Goal: Transaction & Acquisition: Obtain resource

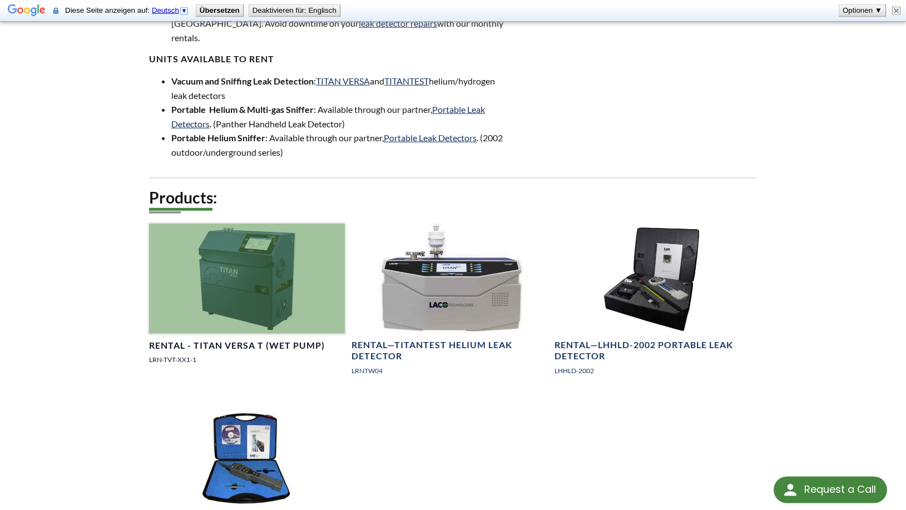
scroll to position [681, 0]
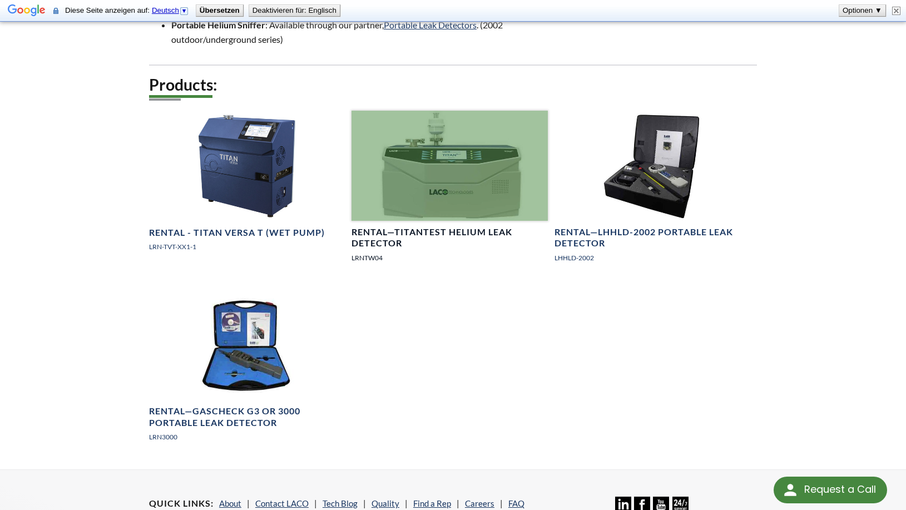
click at [445, 152] on div at bounding box center [450, 166] width 196 height 110
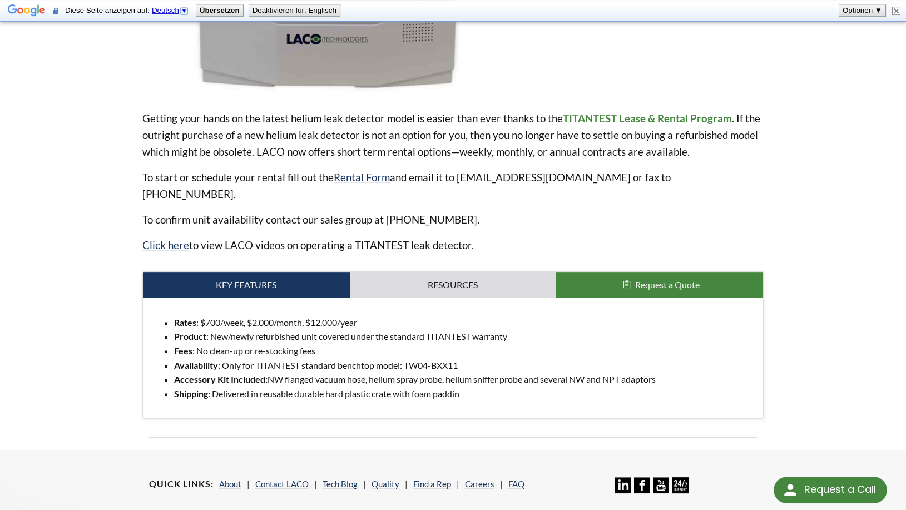
scroll to position [397, 0]
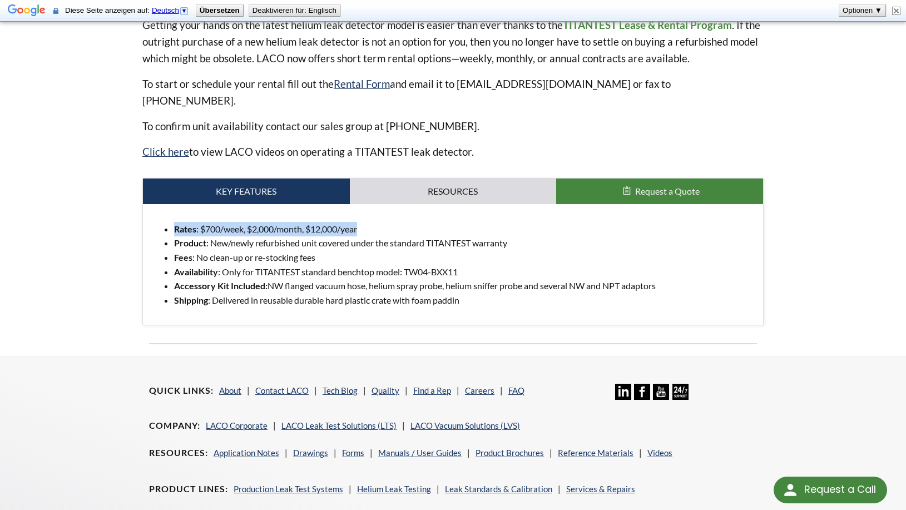
drag, startPoint x: 384, startPoint y: 214, endPoint x: 195, endPoint y: 241, distance: 190.5
click at [173, 224] on ul "Rates : $700/week, $2,000/month, $12,000/year Product : New/newly refurbished u…" at bounding box center [453, 265] width 602 height 86
click at [216, 250] on li "Fees : No clean-up or re-stocking fees" at bounding box center [464, 257] width 580 height 14
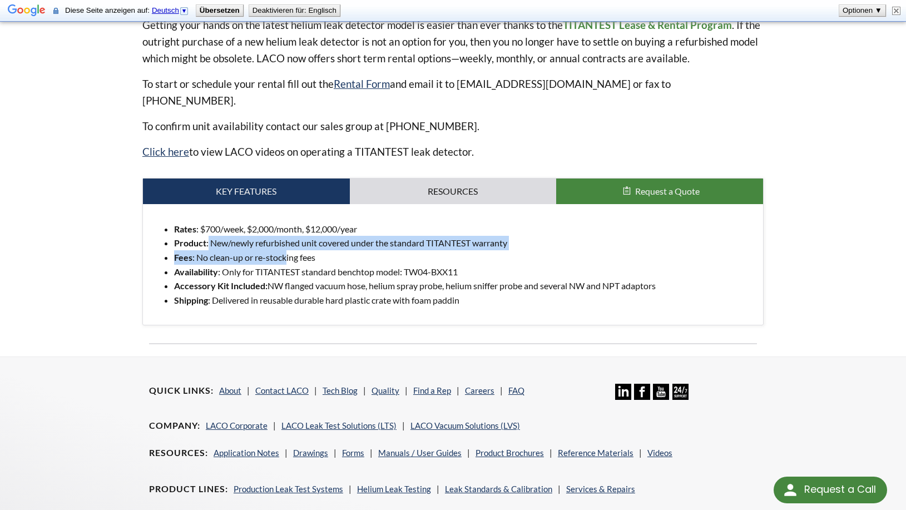
drag, startPoint x: 214, startPoint y: 225, endPoint x: 291, endPoint y: 236, distance: 77.5
click at [290, 236] on ul "Rates : $700/week, $2,000/month, $12,000/year Product : New/newly refurbished u…" at bounding box center [453, 265] width 602 height 86
drag, startPoint x: 327, startPoint y: 233, endPoint x: 317, endPoint y: 236, distance: 10.6
click at [328, 236] on li "Product : New/newly refurbished unit covered under the standard TITANTEST warra…" at bounding box center [464, 243] width 580 height 14
drag, startPoint x: 230, startPoint y: 225, endPoint x: 347, endPoint y: 248, distance: 118.5
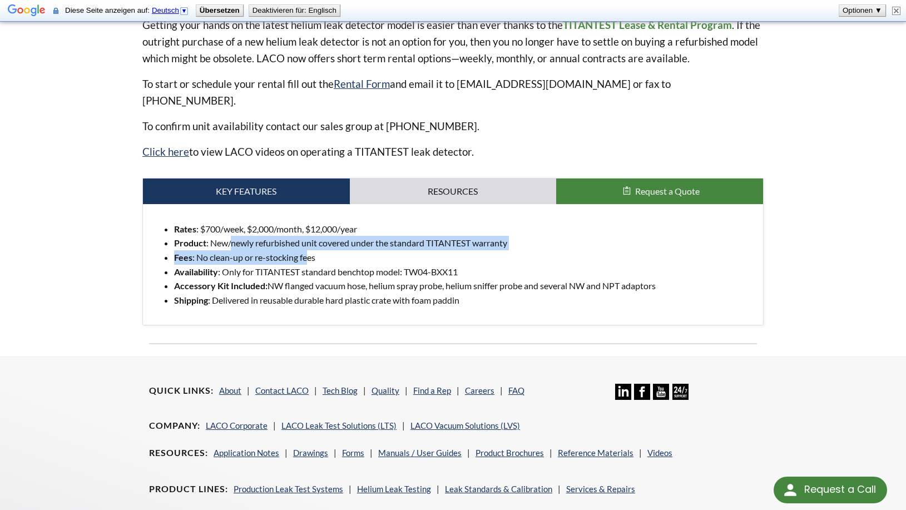
click at [309, 241] on ul "Rates : $700/week, $2,000/month, $12,000/year Product : New/newly refurbished u…" at bounding box center [453, 265] width 602 height 86
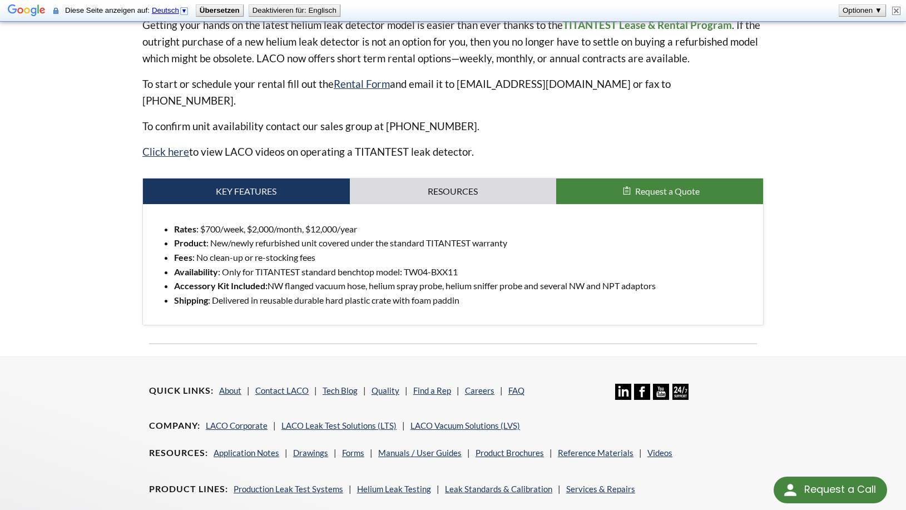
click at [348, 249] on ul "Rates : $700/week, $2,000/month, $12,000/year Product : New/newly refurbished u…" at bounding box center [453, 265] width 602 height 86
click at [238, 265] on li "Availability : Only for TITANTEST standard benchtop model: TW04-BXX11" at bounding box center [464, 272] width 580 height 14
drag, startPoint x: 251, startPoint y: 258, endPoint x: 372, endPoint y: 257, distance: 120.7
click at [354, 265] on li "Availability : Only for TITANTEST standard benchtop model: TW04-BXX11" at bounding box center [464, 272] width 580 height 14
click at [373, 265] on li "Availability : Only for TITANTEST standard benchtop model: TW04-BXX11" at bounding box center [464, 272] width 580 height 14
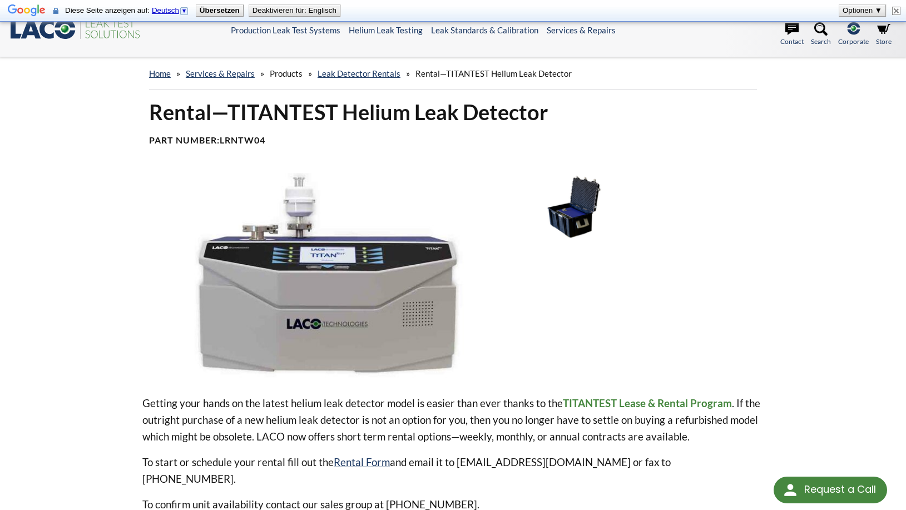
scroll to position [0, 0]
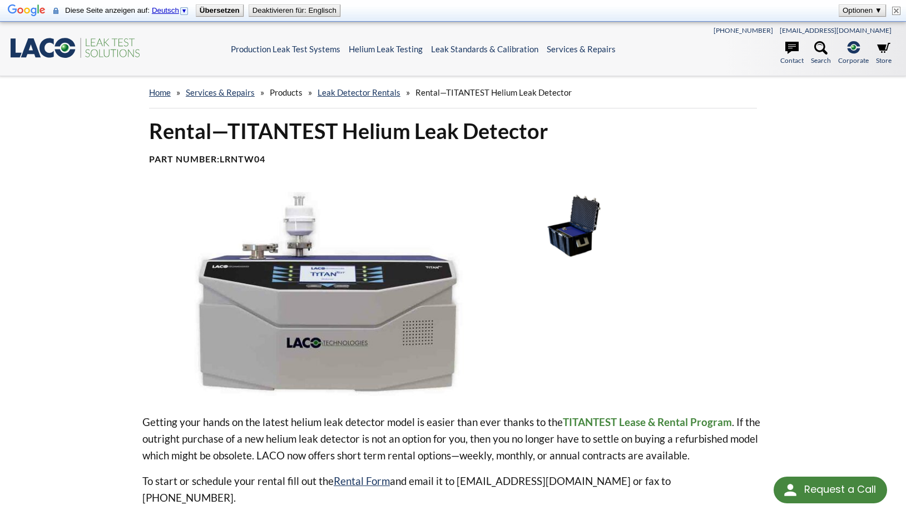
click at [295, 6] on button "Deaktivieren für: Englisch" at bounding box center [294, 10] width 91 height 11
select select
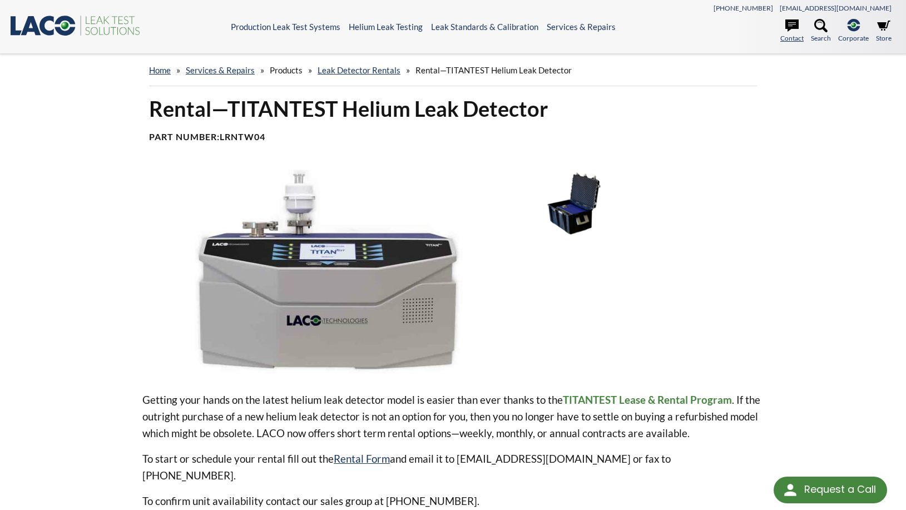
click at [790, 33] on link "Contact" at bounding box center [791, 31] width 23 height 24
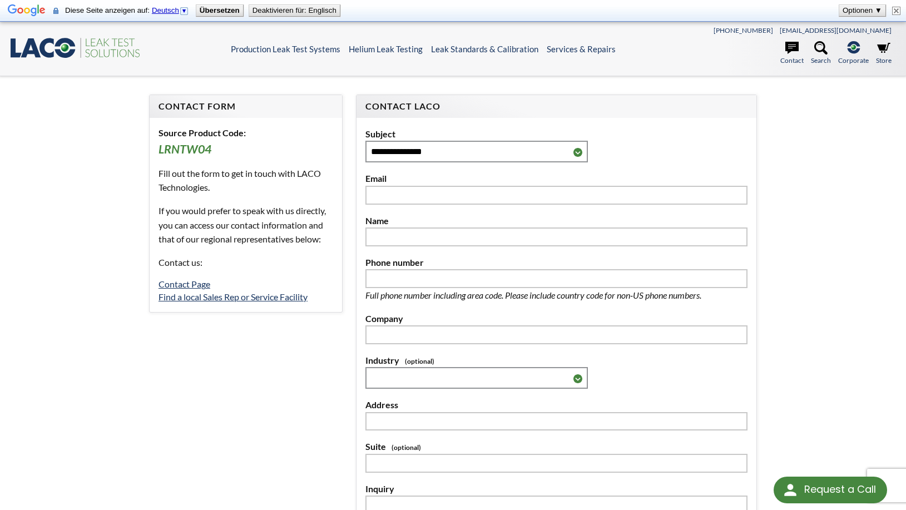
click at [38, 51] on icon at bounding box center [31, 47] width 20 height 19
